Goal: Check status

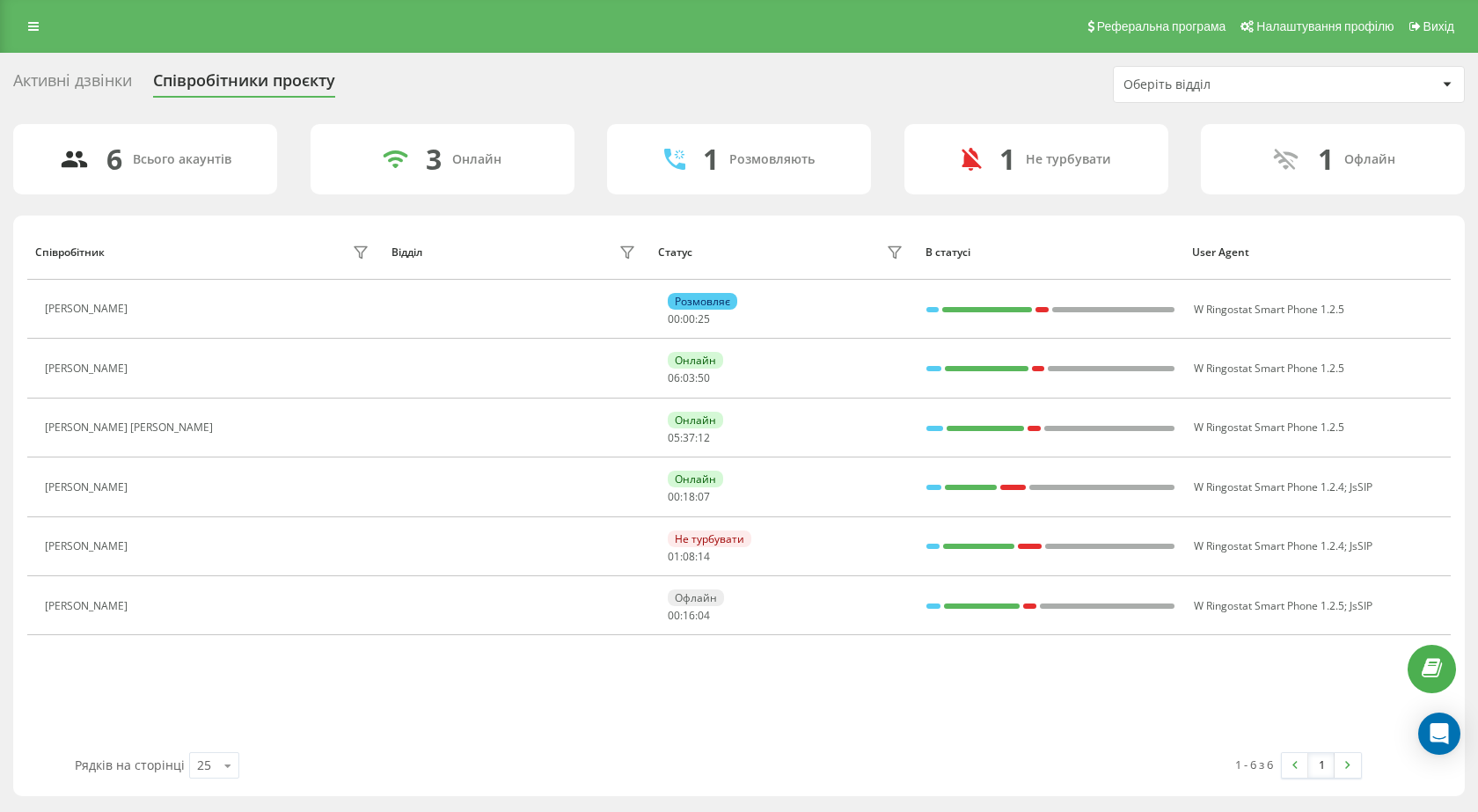
click at [474, 89] on div "Активні дзвінки Співробітники проєкту Оберіть відділ" at bounding box center [739, 84] width 1451 height 37
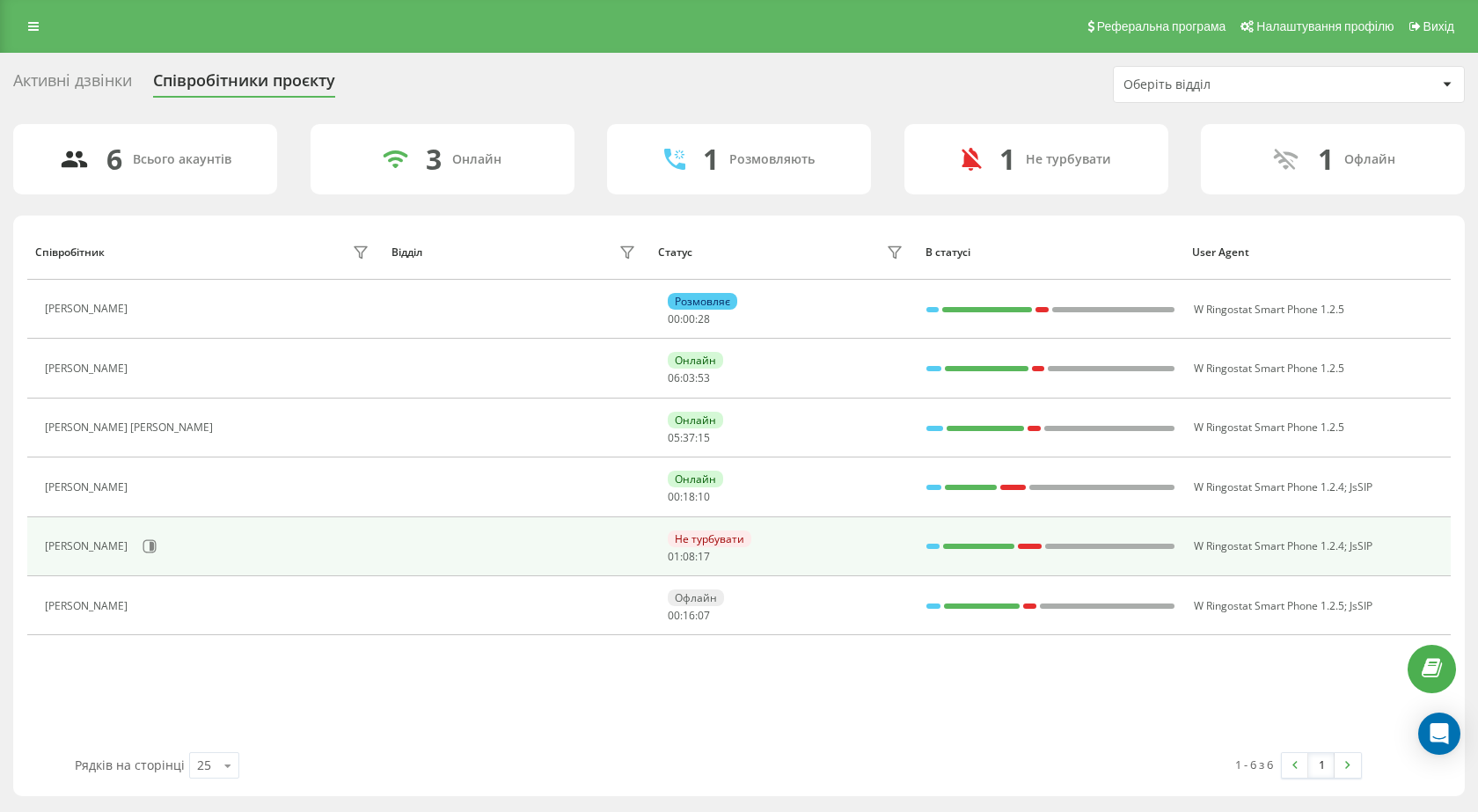
click at [709, 537] on div "Не турбувати" at bounding box center [710, 538] width 84 height 17
click at [545, 555] on td at bounding box center [516, 546] width 267 height 59
click at [708, 547] on div "Онлайн 00 : 00 : 21" at bounding box center [787, 546] width 239 height 33
click at [1275, 547] on span "W Ringostat Smart Phone 1.2.4" at bounding box center [1269, 545] width 151 height 15
